Goal: Task Accomplishment & Management: Complete application form

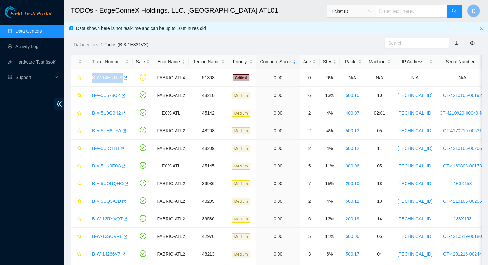
drag, startPoint x: 0, startPoint y: 0, endPoint x: 27, endPoint y: 30, distance: 40.5
click at [27, 30] on link "Data Centers" at bounding box center [28, 31] width 26 height 5
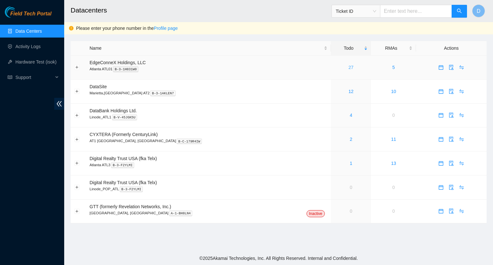
click at [348, 70] on link "27" at bounding box center [350, 67] width 5 height 5
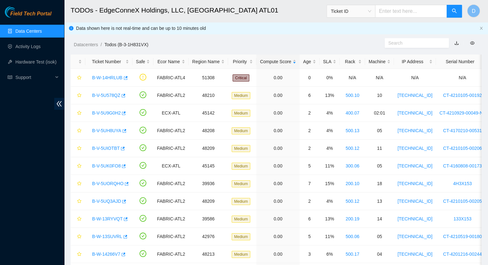
click at [38, 31] on link "Data Centers" at bounding box center [28, 31] width 26 height 5
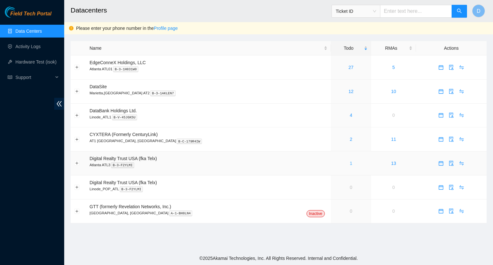
click at [350, 165] on link "1" at bounding box center [351, 163] width 3 height 5
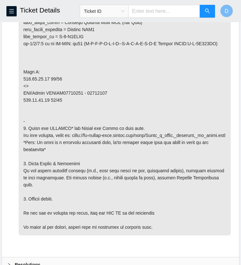
scroll to position [585, 0]
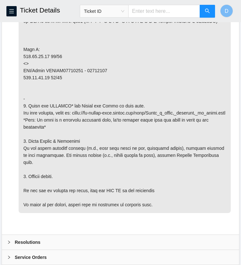
click at [15, 239] on b "Resolutions" at bounding box center [28, 242] width 26 height 7
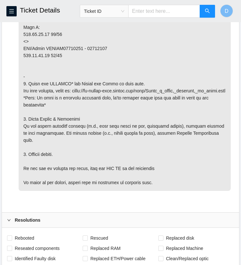
scroll to position [617, 0]
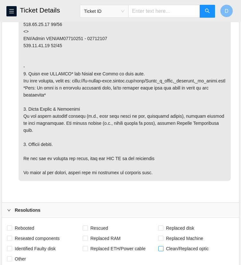
click at [163, 246] on input "Clean/Replaced optic" at bounding box center [160, 248] width 4 height 4
checkbox input "true"
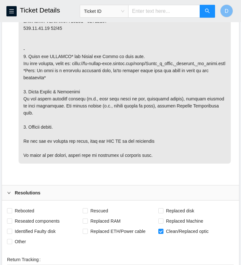
scroll to position [681, 0]
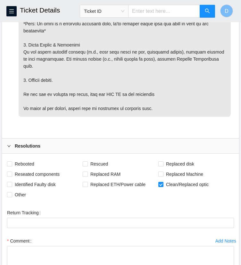
drag, startPoint x: 230, startPoint y: 245, endPoint x: 226, endPoint y: 275, distance: 29.8
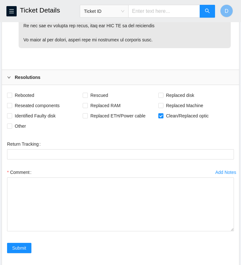
scroll to position [773, 0]
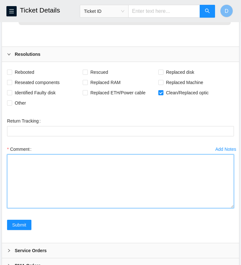
click at [26, 154] on textarea "Comment" at bounding box center [120, 181] width 227 height 54
paste textarea "- Located and checked equipment and correct fiber - Replaced fiber with a new f…"
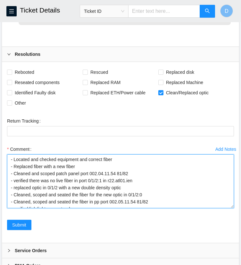
scroll to position [11, 0]
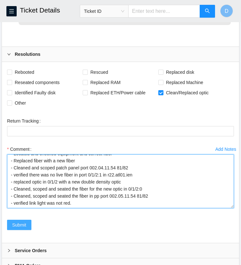
type textarea "- Located and checked equipment and correct fiber - Replaced fiber with a new f…"
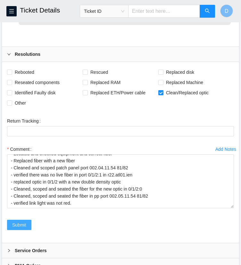
click at [14, 221] on span "Submit" at bounding box center [19, 224] width 14 height 7
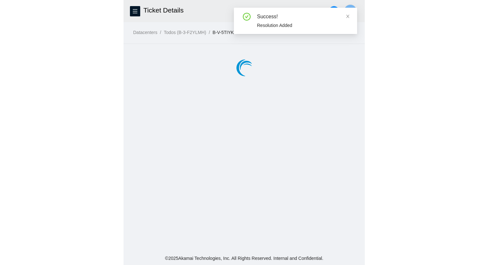
scroll to position [0, 0]
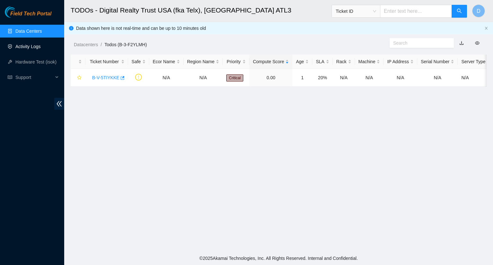
click at [34, 48] on link "Activity Logs" at bounding box center [27, 46] width 25 height 5
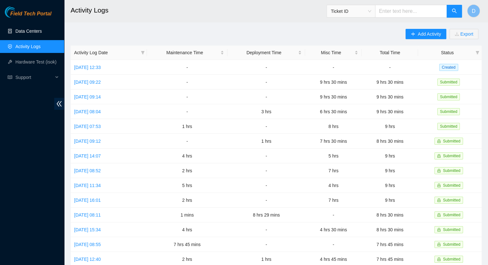
click at [30, 30] on link "Data Centers" at bounding box center [28, 31] width 26 height 5
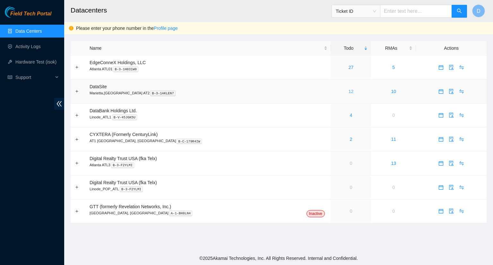
click at [348, 90] on link "12" at bounding box center [350, 91] width 5 height 5
